Goal: Task Accomplishment & Management: Manage account settings

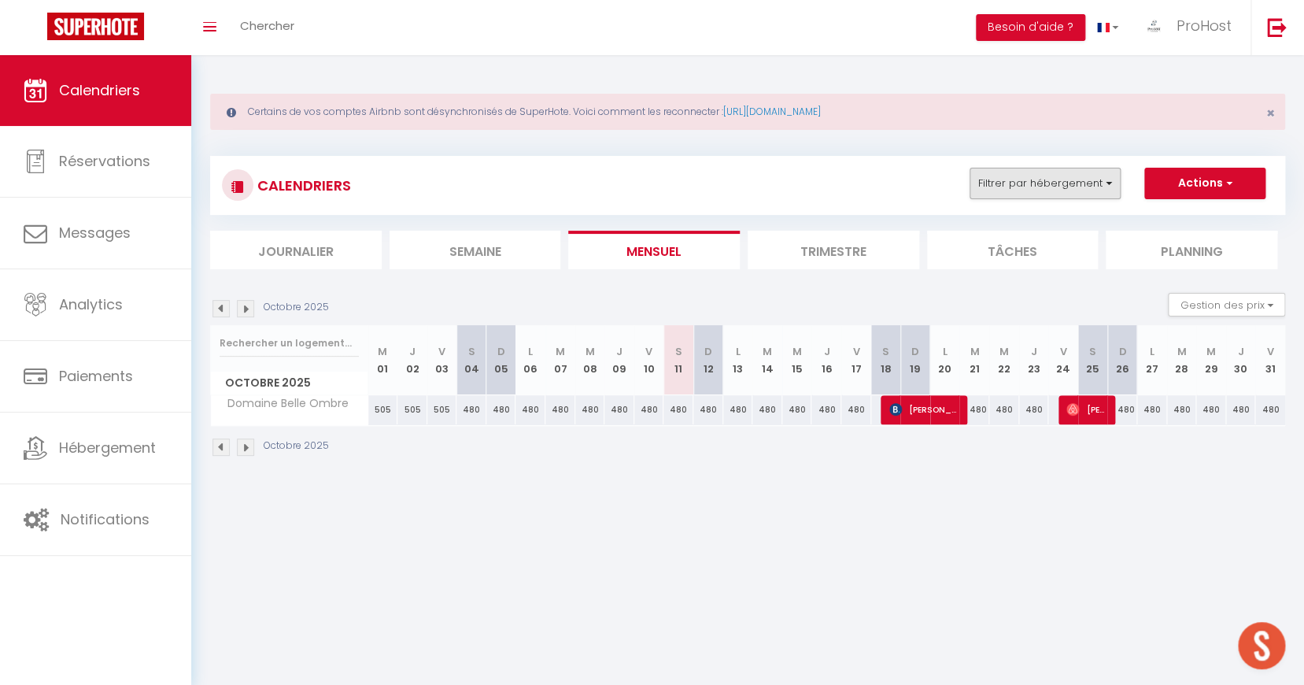
click at [1028, 180] on button "Filtrer par hébergement" at bounding box center [1045, 183] width 151 height 31
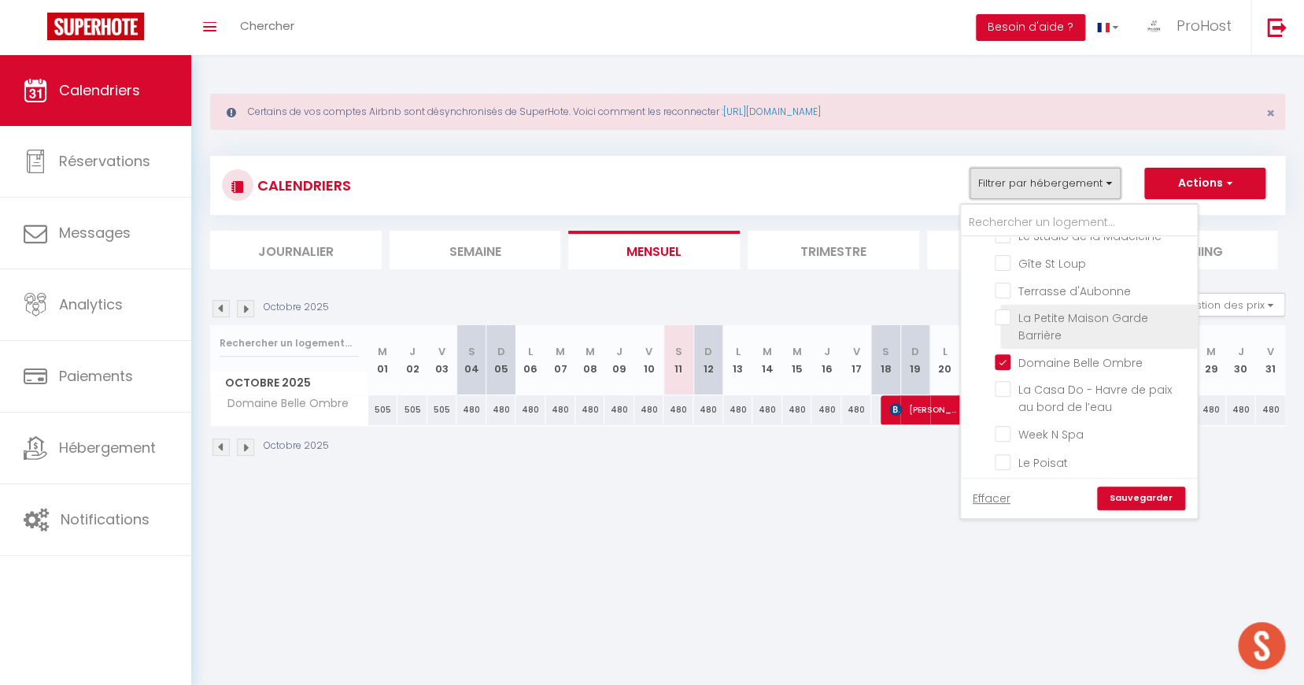
scroll to position [5, 0]
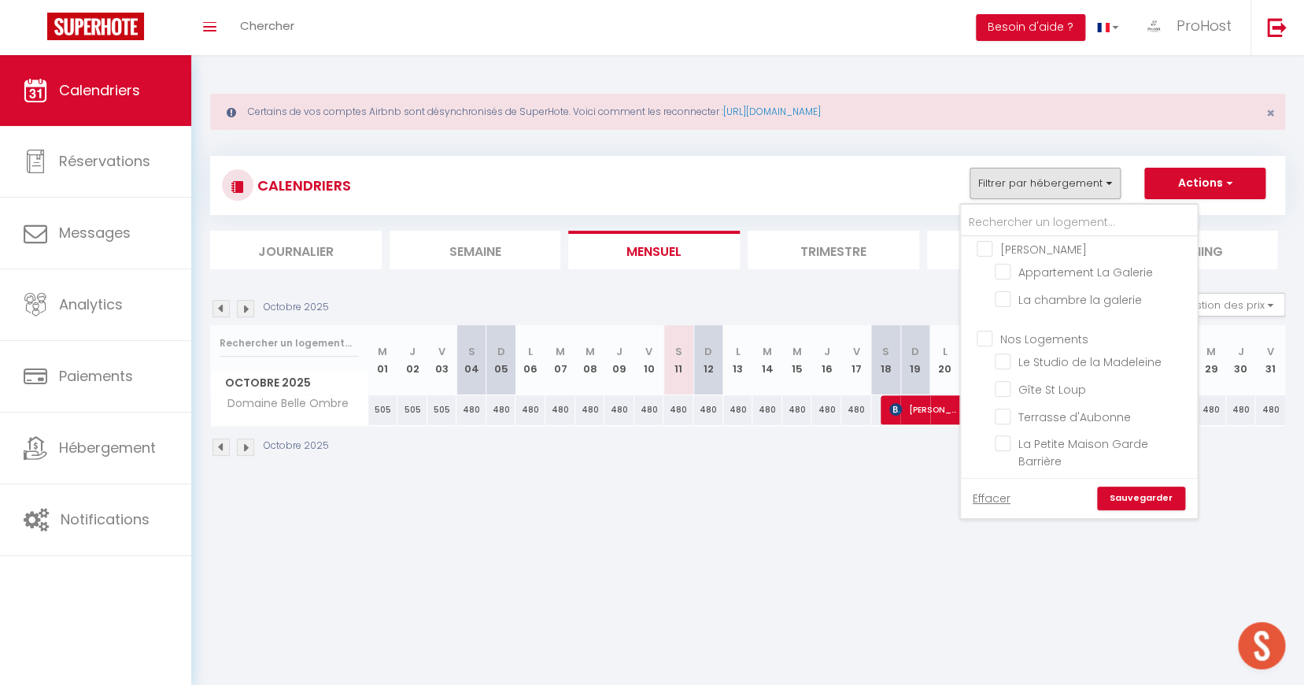
click at [1001, 342] on input "Nos Logements" at bounding box center [1095, 337] width 236 height 16
checkbox input "true"
checkbox input "false"
checkbox input "true"
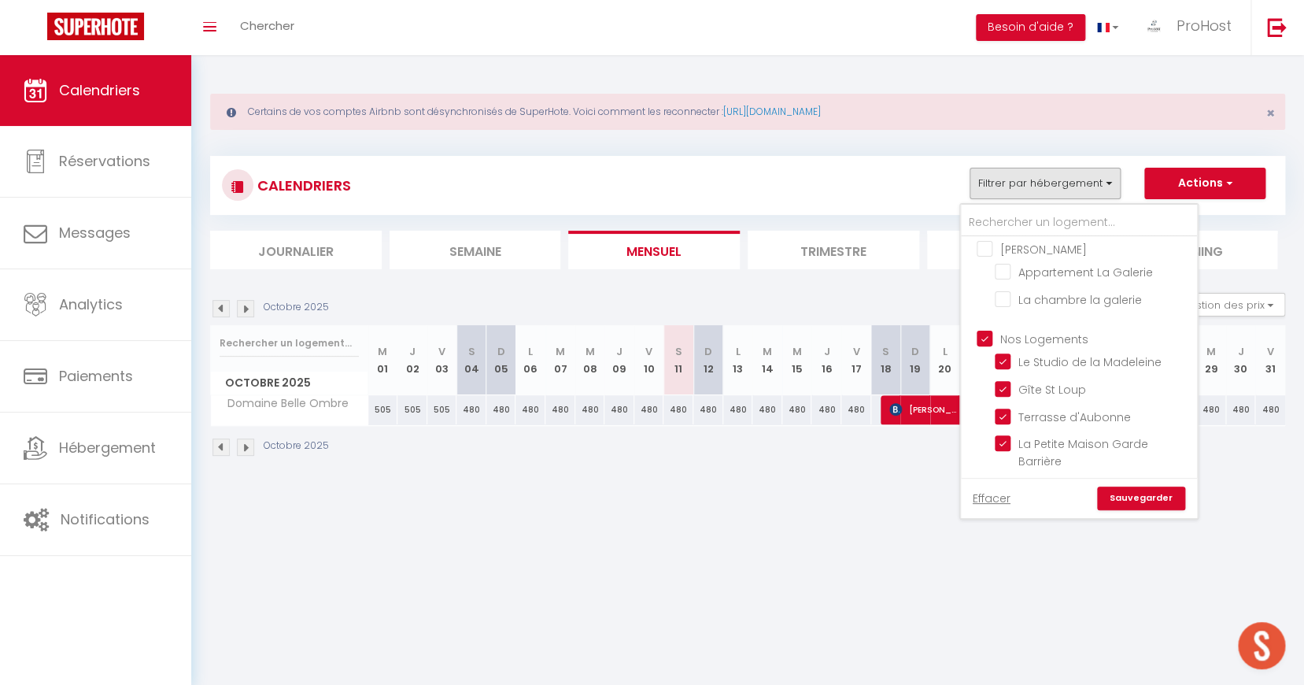
checkbox input "true"
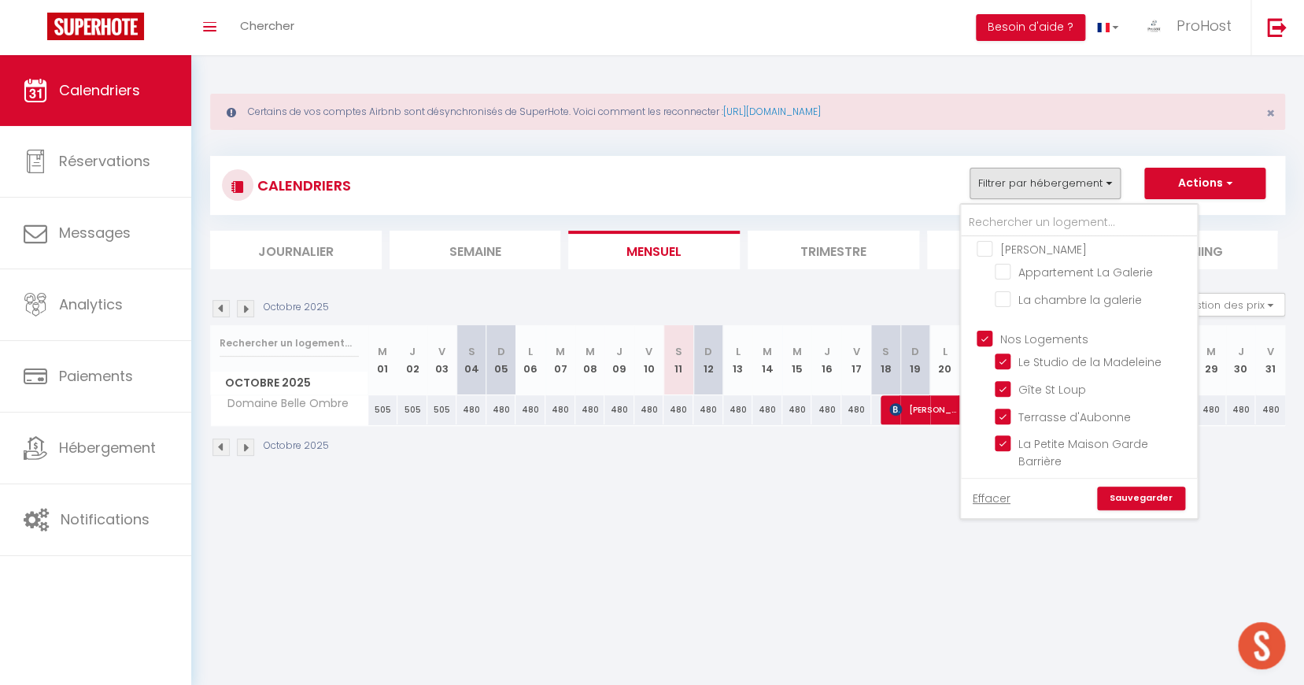
checkbox input "true"
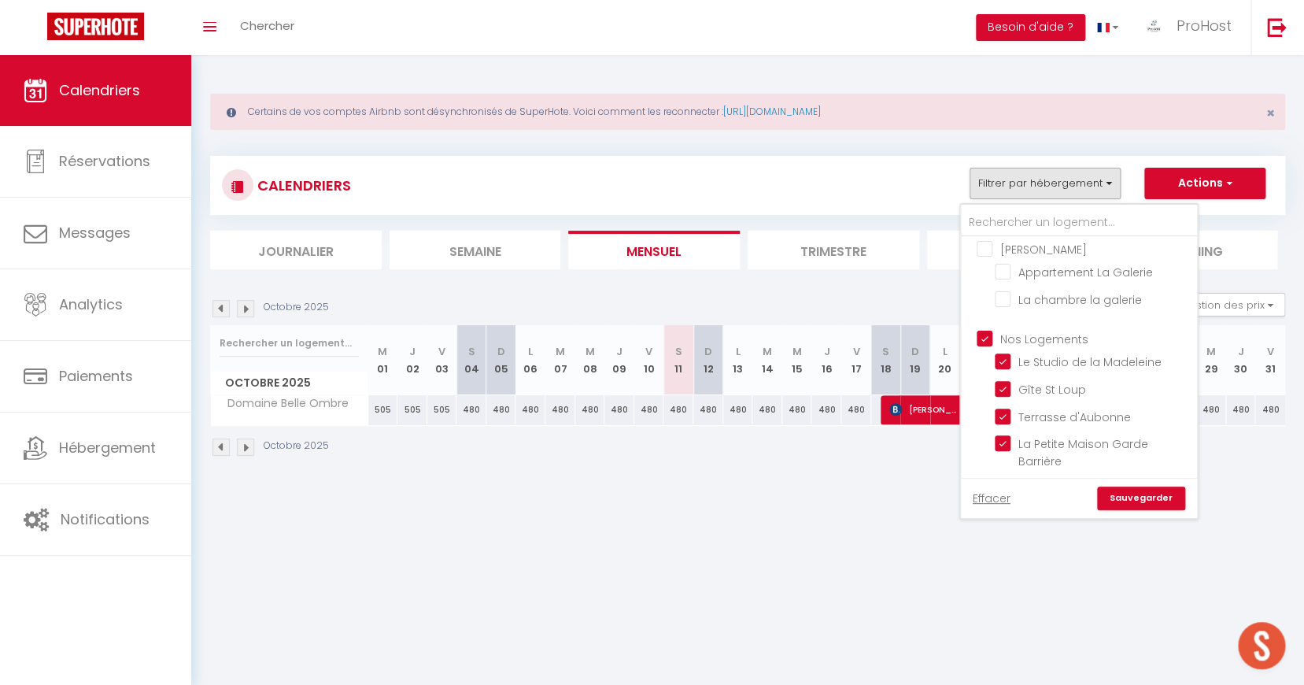
checkbox input "true"
checkbox input "false"
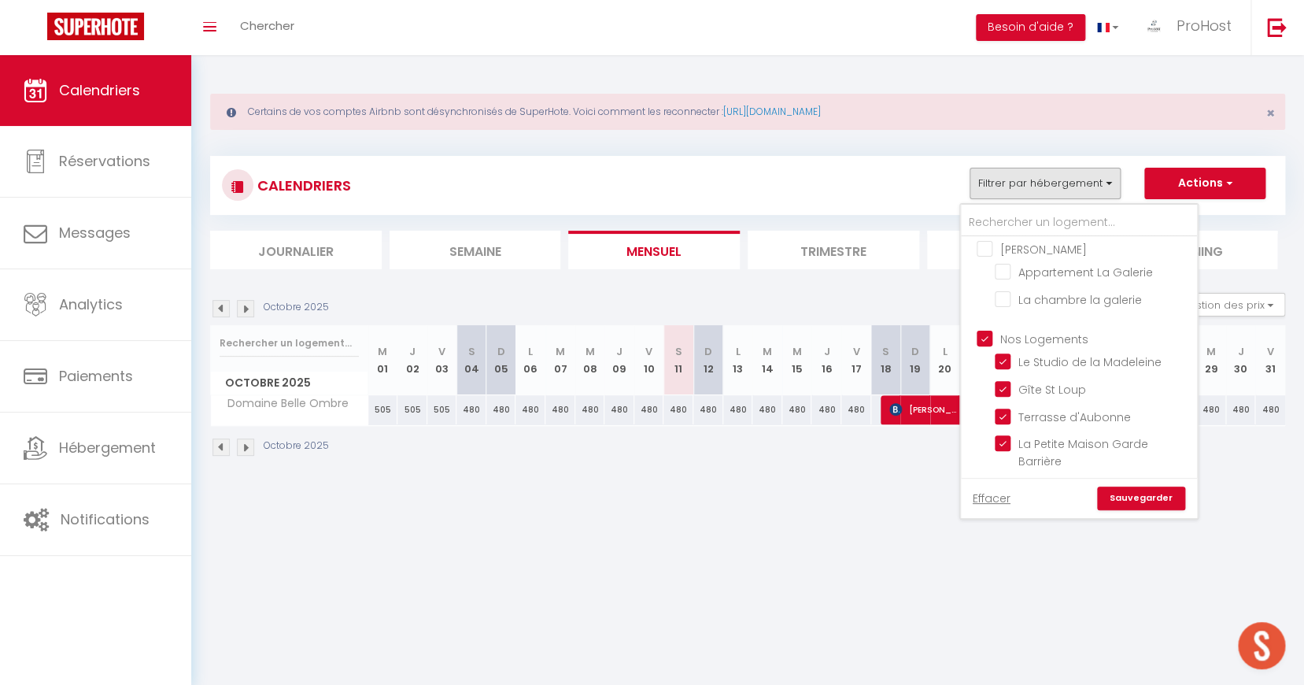
checkbox input "false"
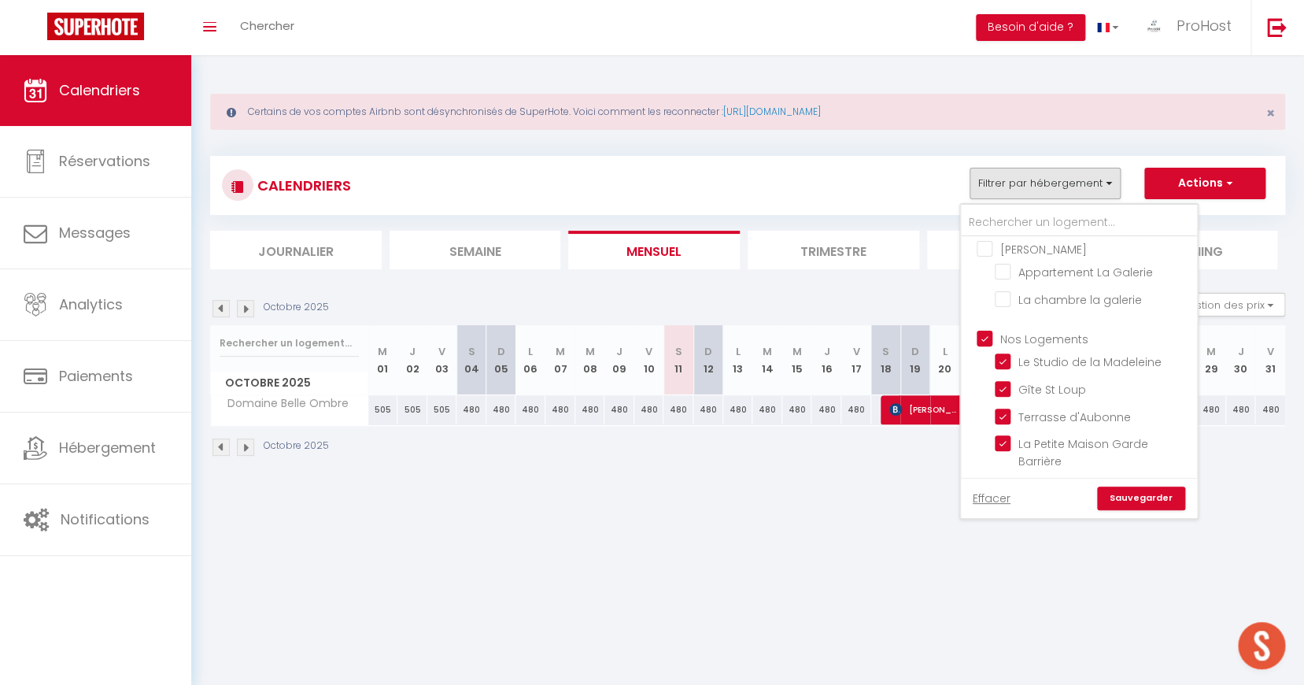
checkbox input "false"
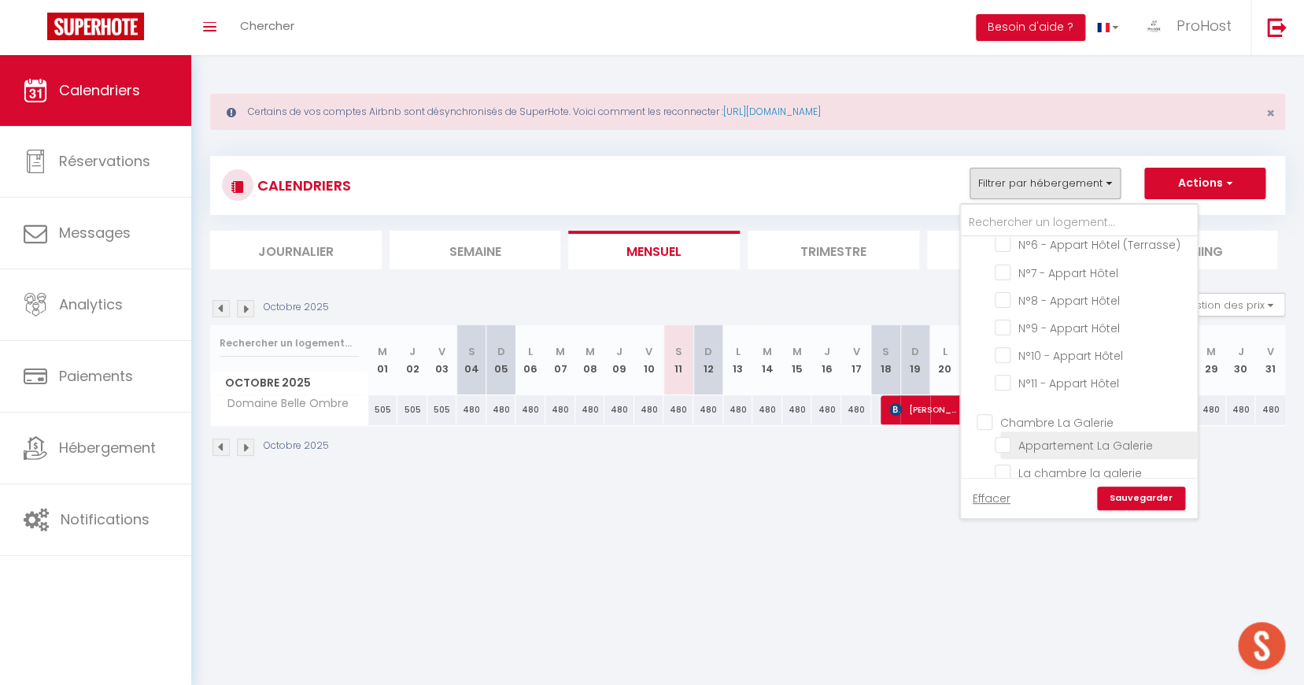
scroll to position [55, 0]
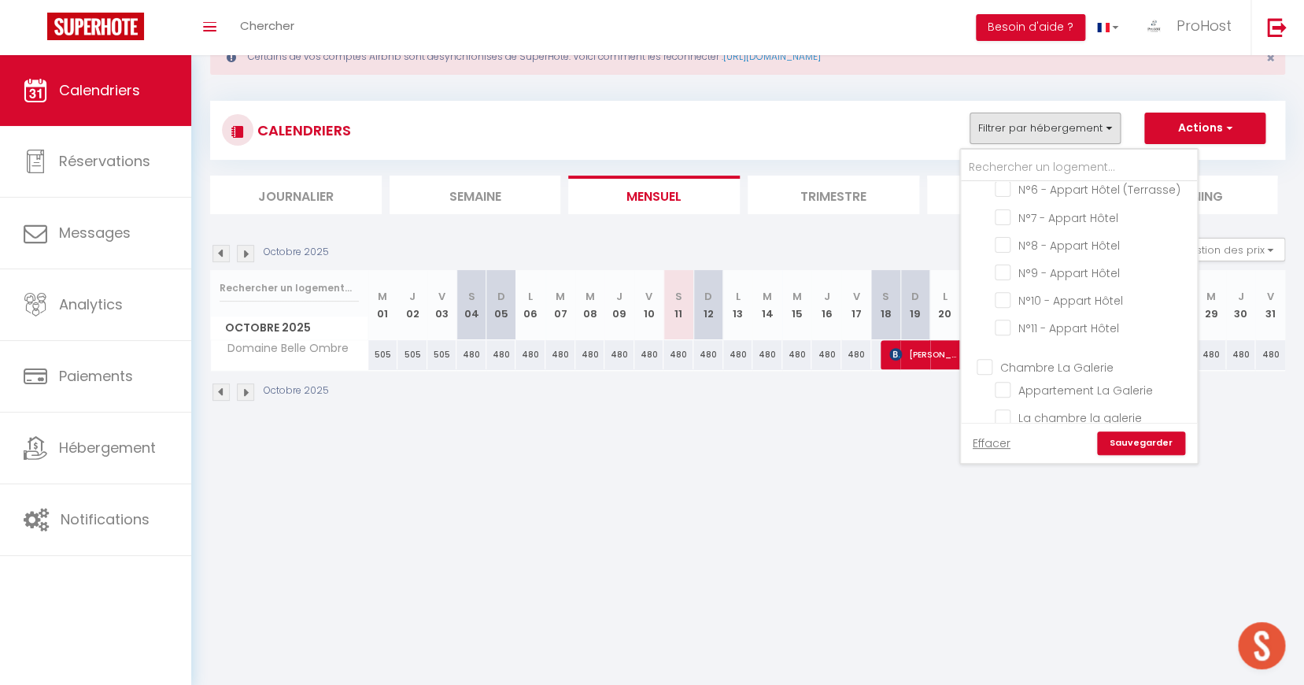
click at [1159, 445] on link "Sauvegarder" at bounding box center [1141, 443] width 88 height 24
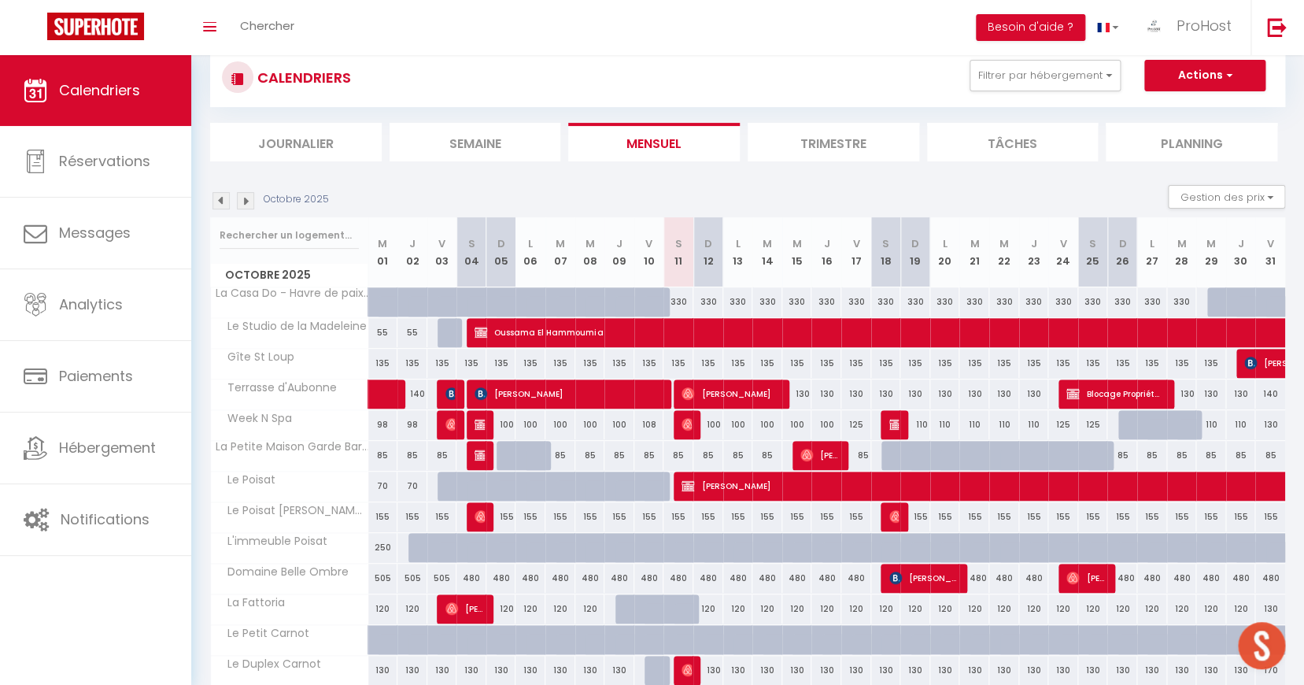
scroll to position [169, 0]
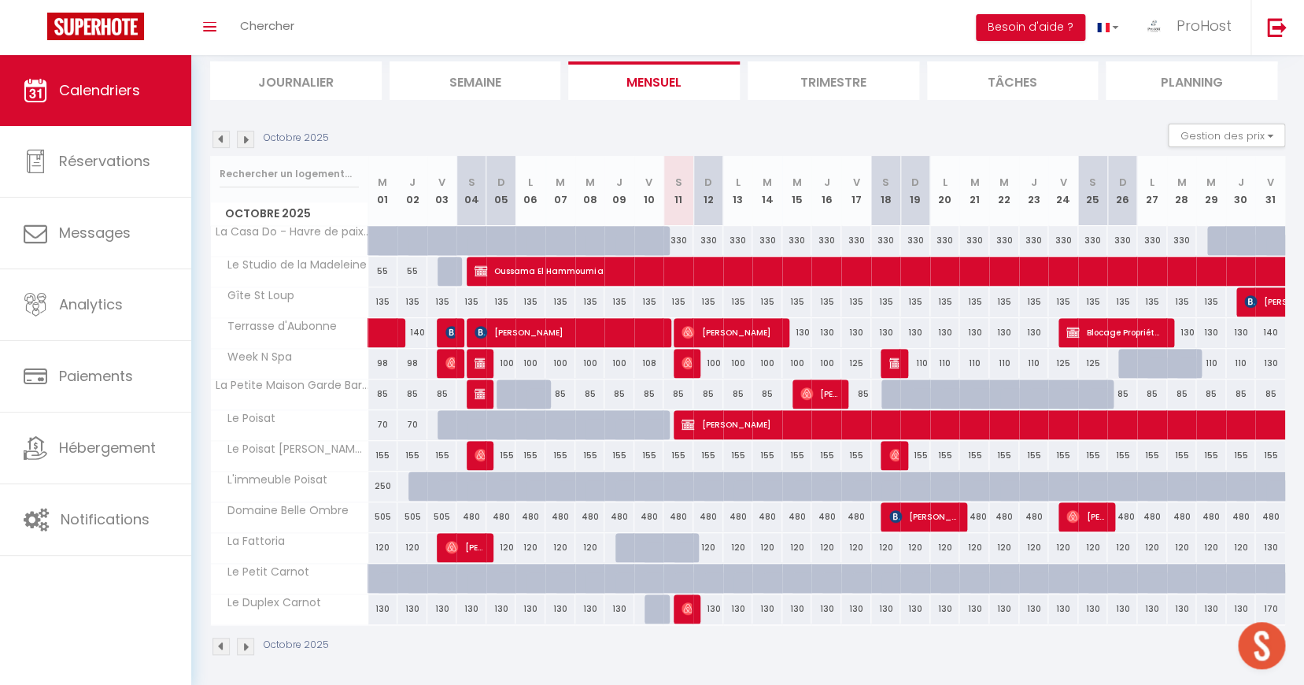
click at [597, 324] on span "[PERSON_NAME]" at bounding box center [567, 332] width 184 height 30
select select "OK"
select select "KO"
select select "1"
select select "0"
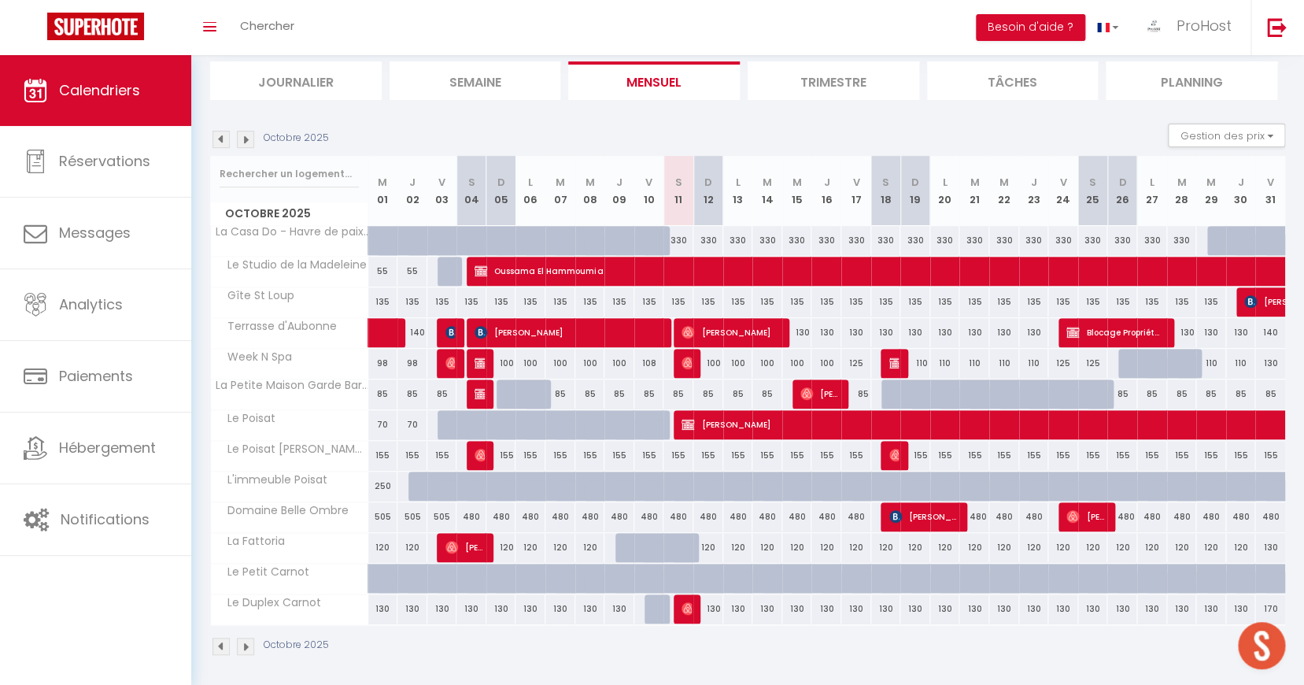
select select "1"
select select
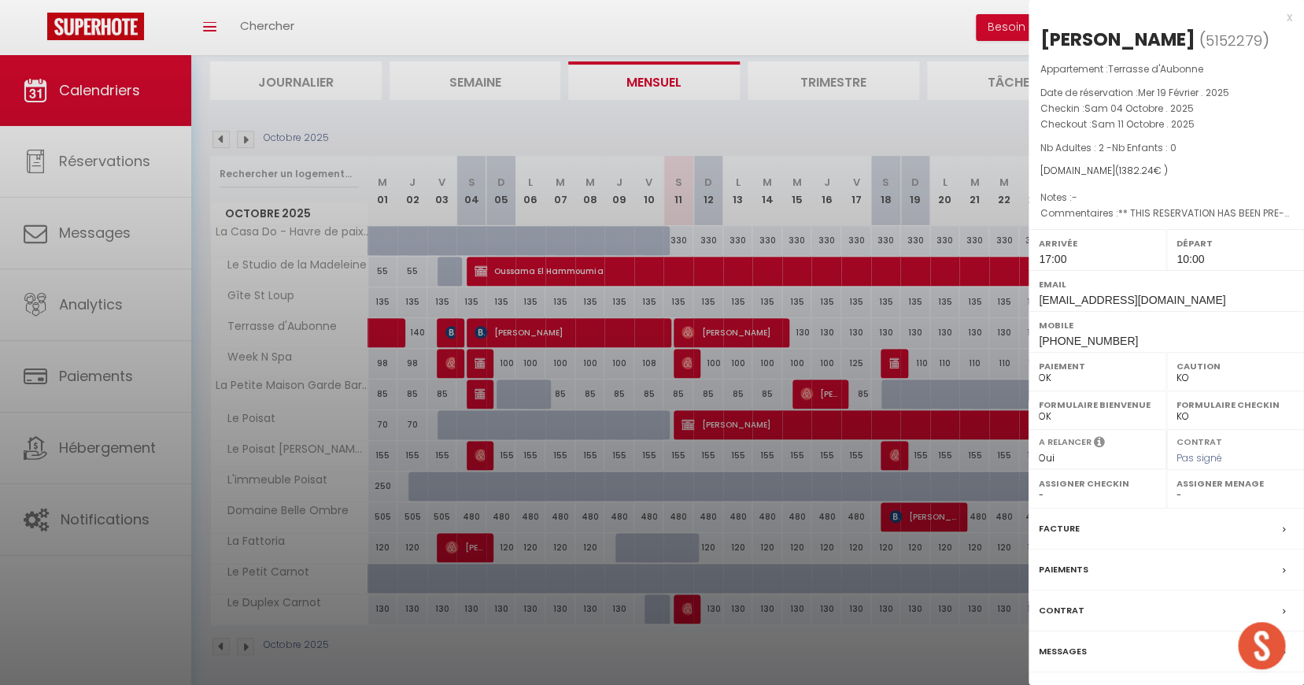
select select "42804"
click at [731, 293] on div at bounding box center [652, 342] width 1304 height 685
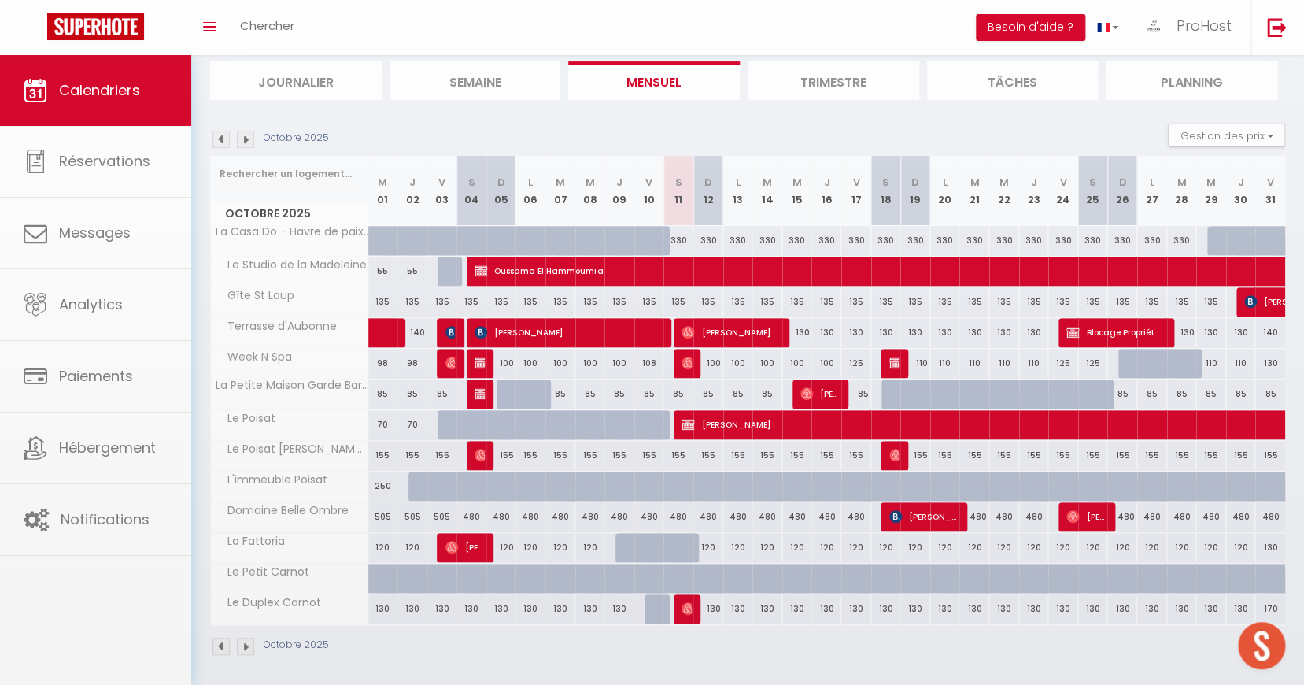
click at [740, 331] on div at bounding box center [652, 342] width 1304 height 685
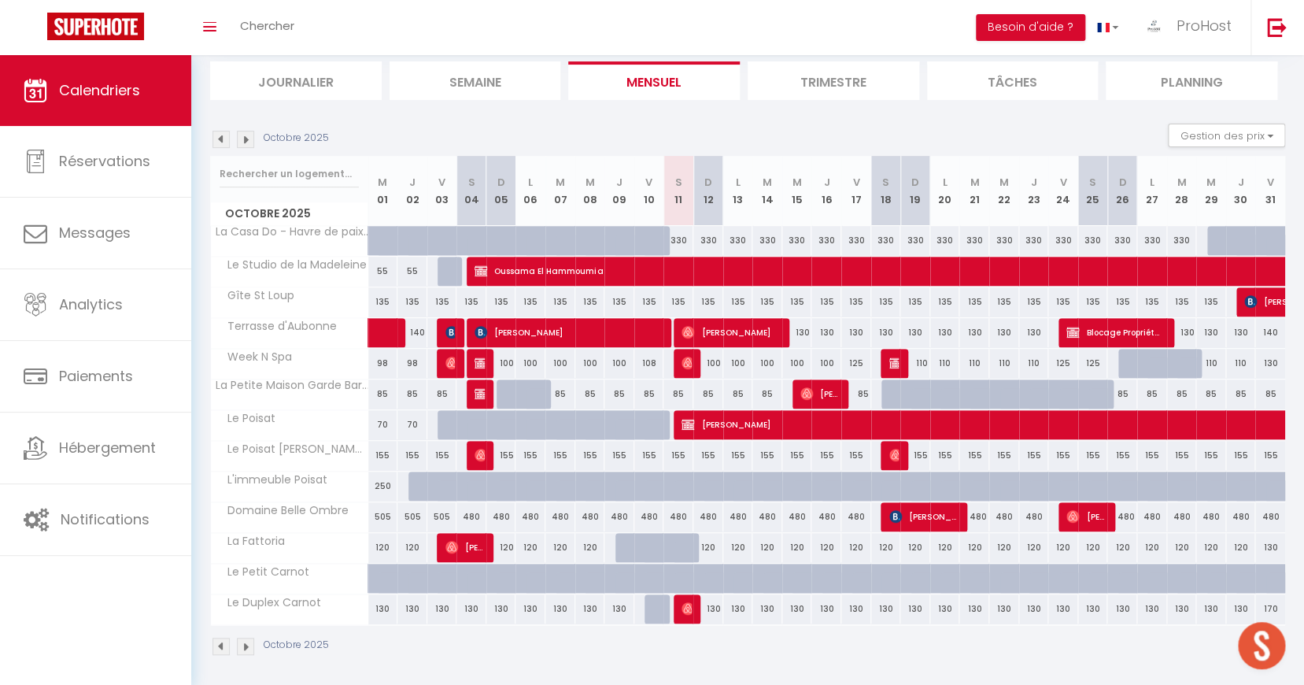
click at [715, 327] on span "[PERSON_NAME]" at bounding box center [730, 332] width 97 height 30
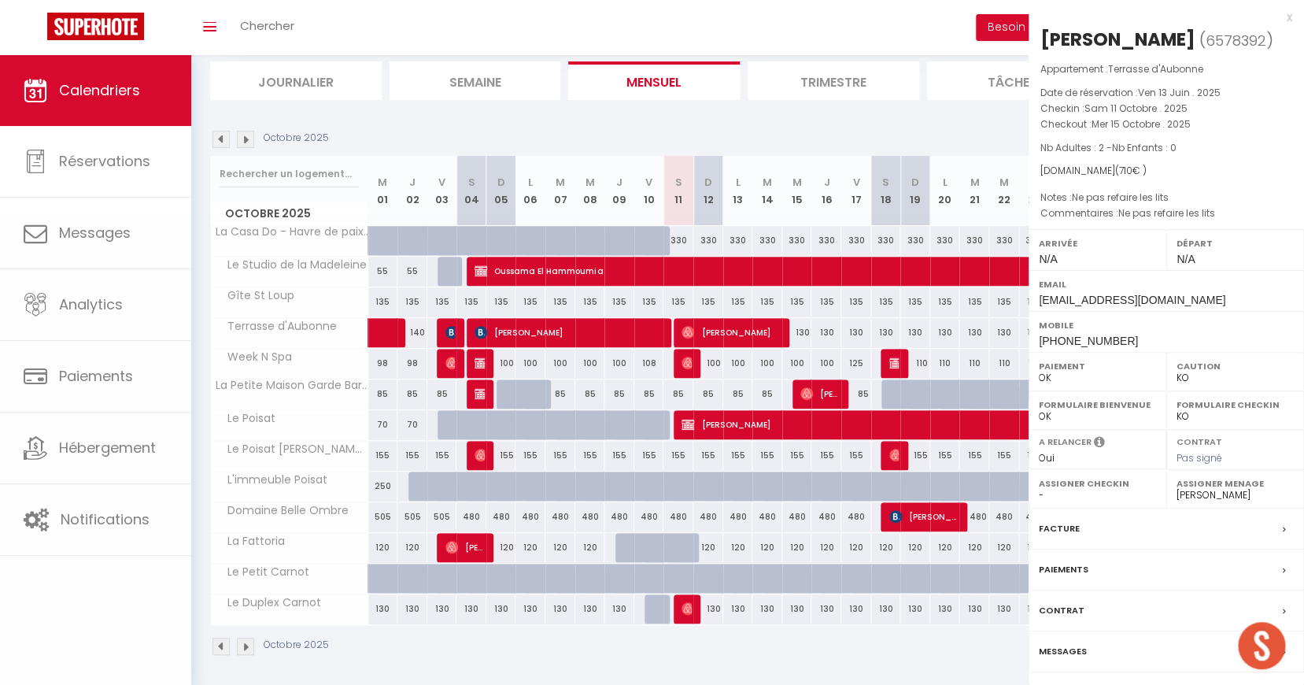
select select "OK"
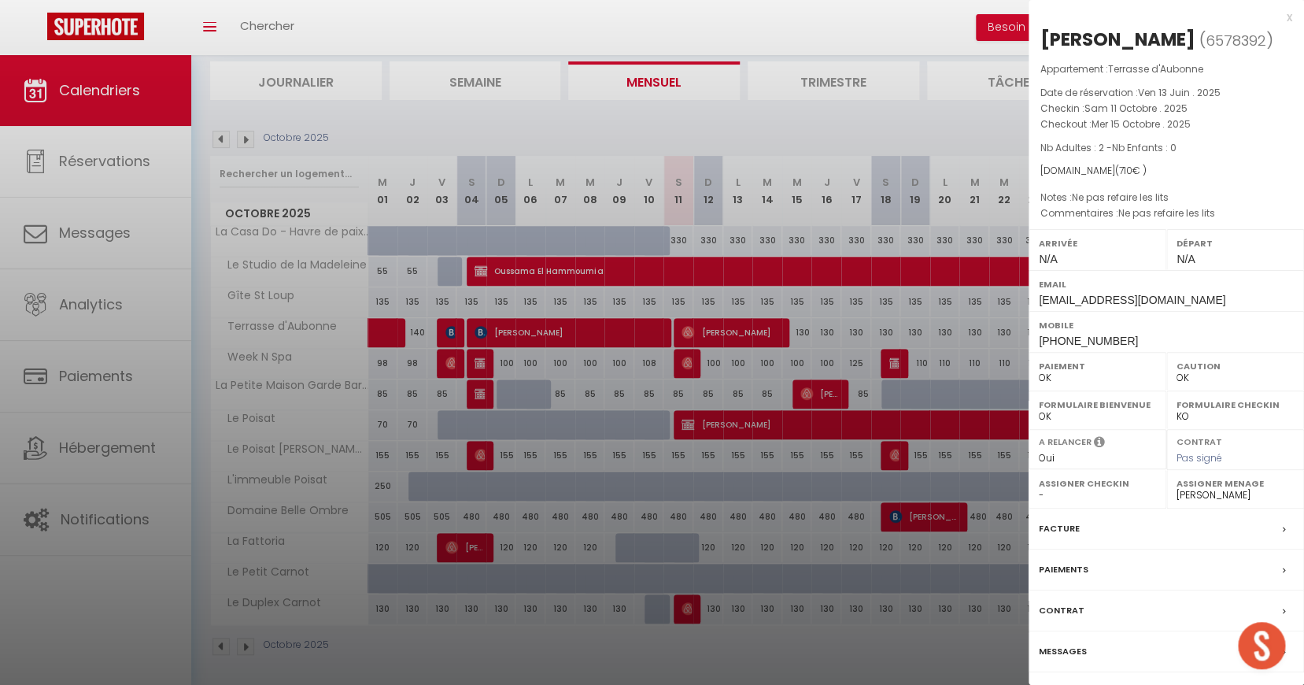
click at [653, 334] on div at bounding box center [652, 342] width 1304 height 685
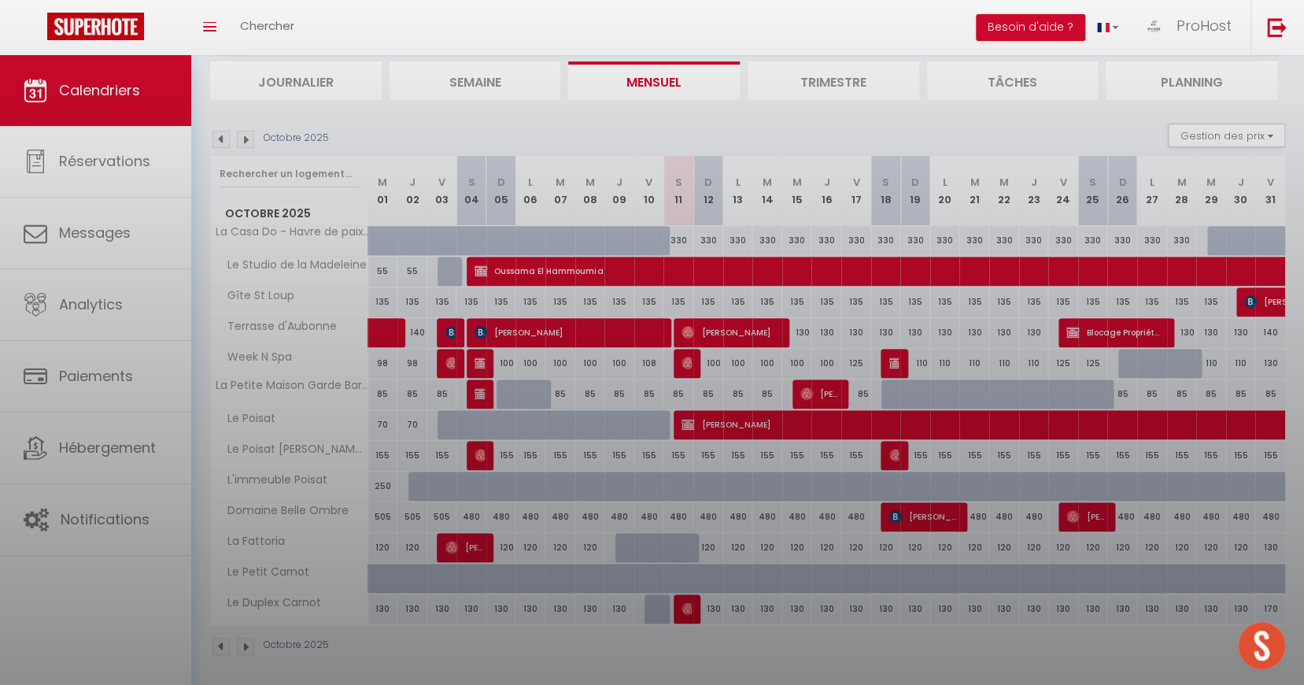
click at [712, 331] on div at bounding box center [652, 342] width 1304 height 685
